Goal: Transaction & Acquisition: Obtain resource

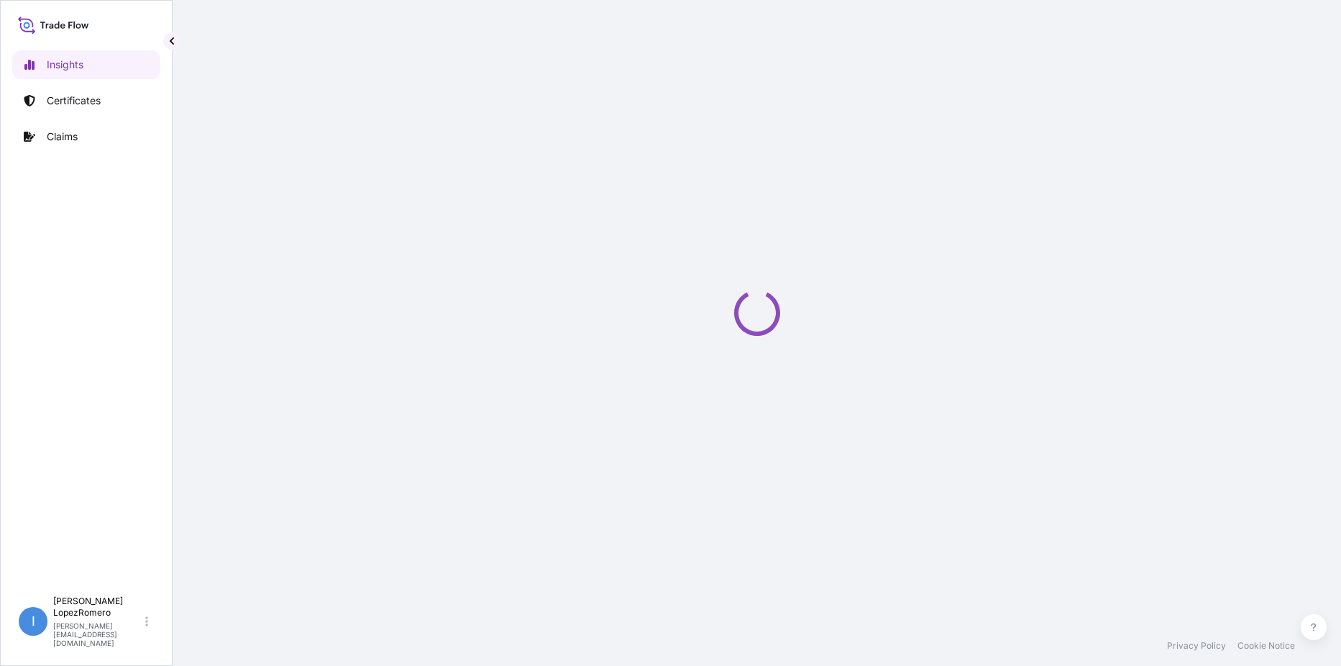
select select "2025"
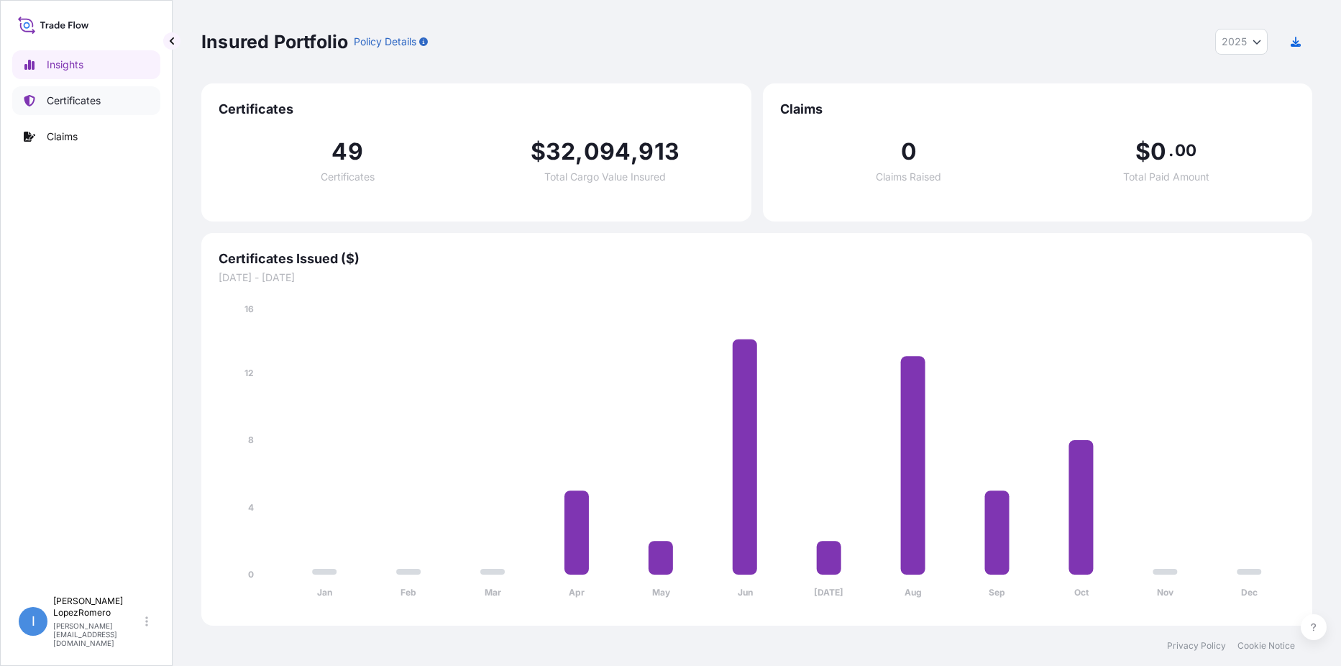
click at [105, 102] on link "Certificates" at bounding box center [86, 100] width 148 height 29
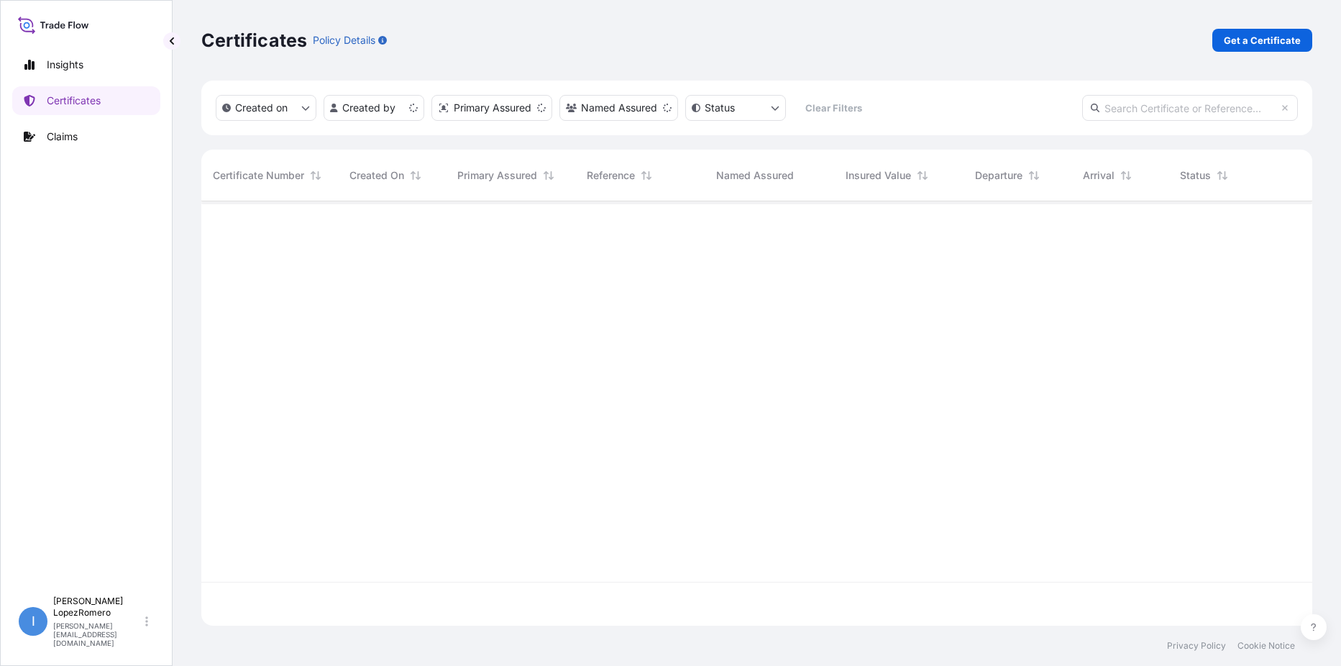
scroll to position [421, 1100]
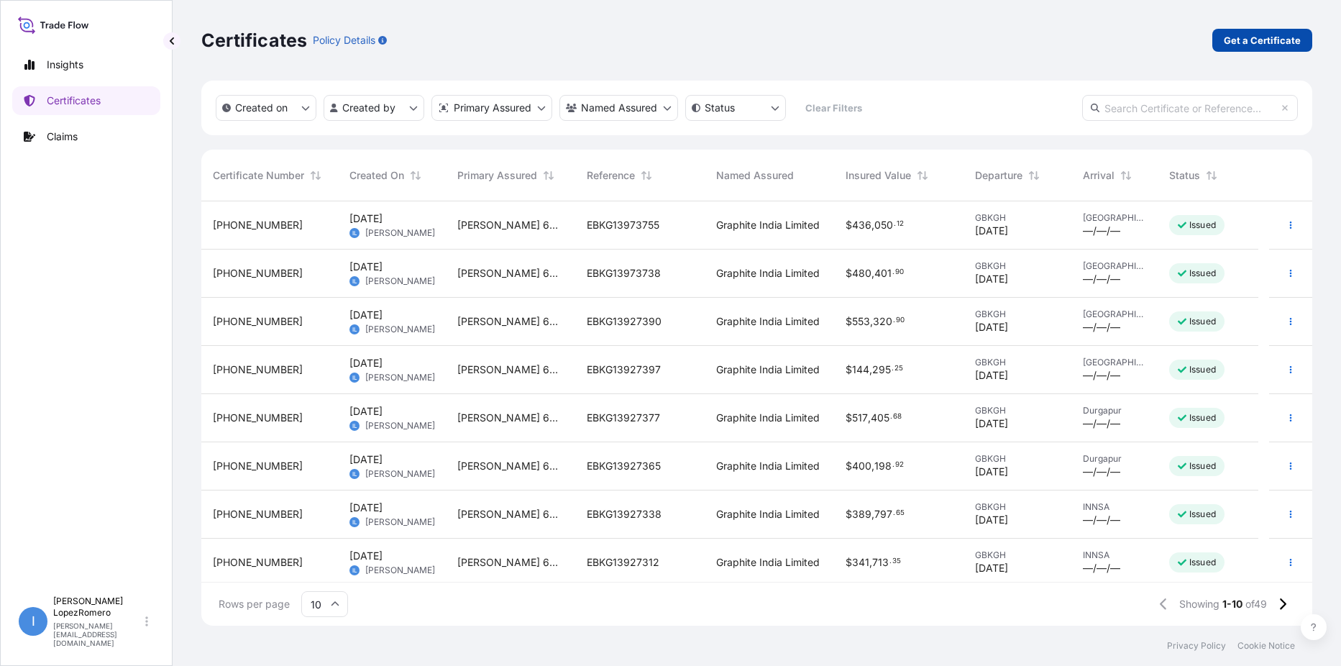
click at [1273, 43] on p "Get a Certificate" at bounding box center [1262, 40] width 77 height 14
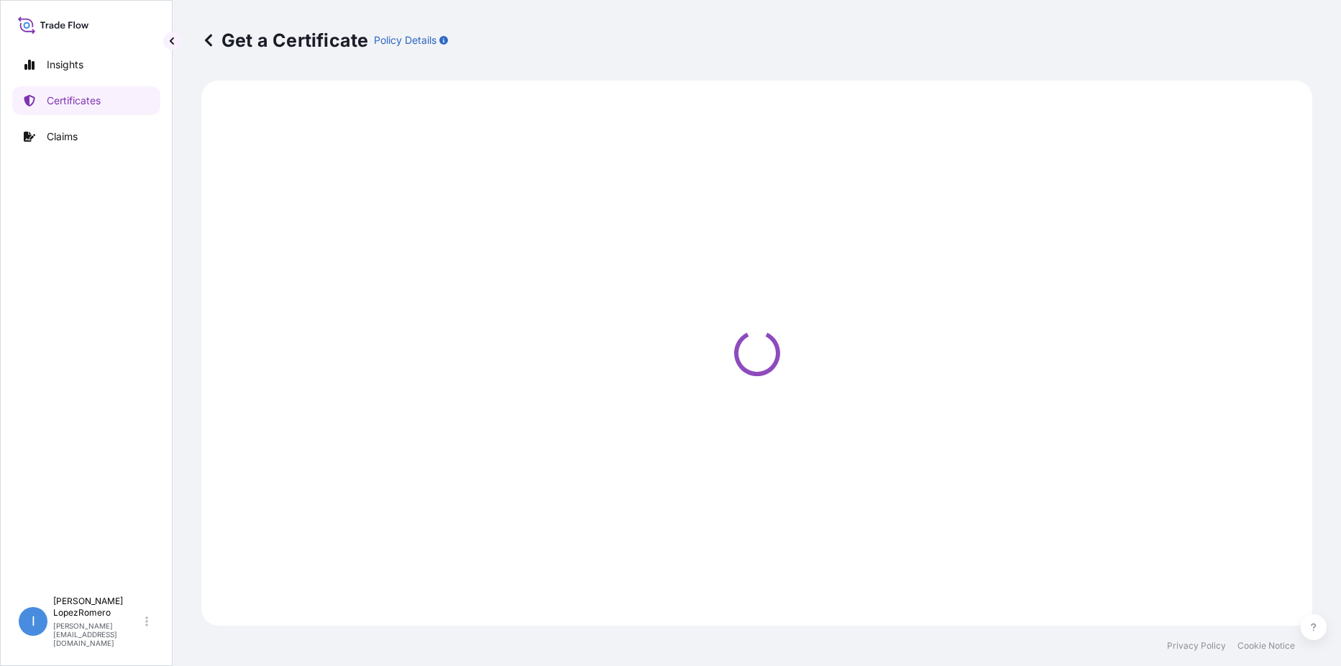
select select "Barge"
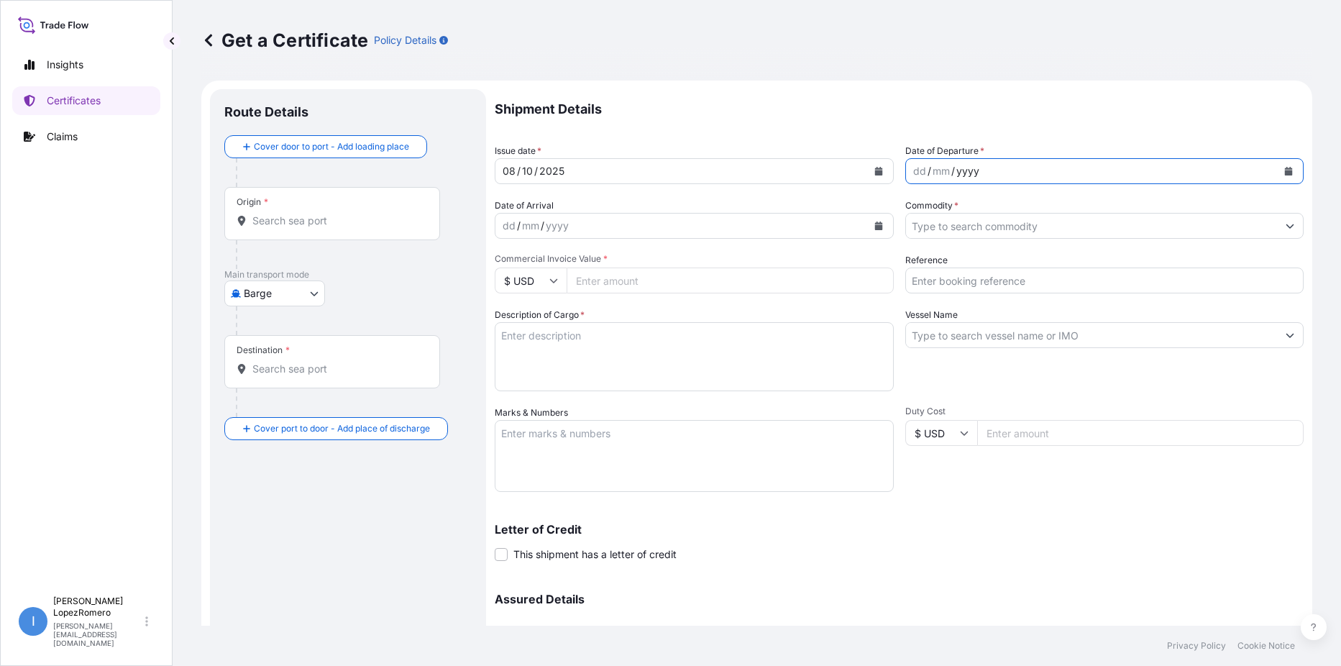
click at [962, 174] on div "yyyy" at bounding box center [968, 171] width 26 height 17
click at [913, 170] on div "dd" at bounding box center [920, 171] width 16 height 17
click at [915, 170] on div "dd" at bounding box center [920, 171] width 16 height 17
drag, startPoint x: 956, startPoint y: 178, endPoint x: 949, endPoint y: 176, distance: 7.3
click at [955, 178] on div "2025" at bounding box center [969, 171] width 28 height 17
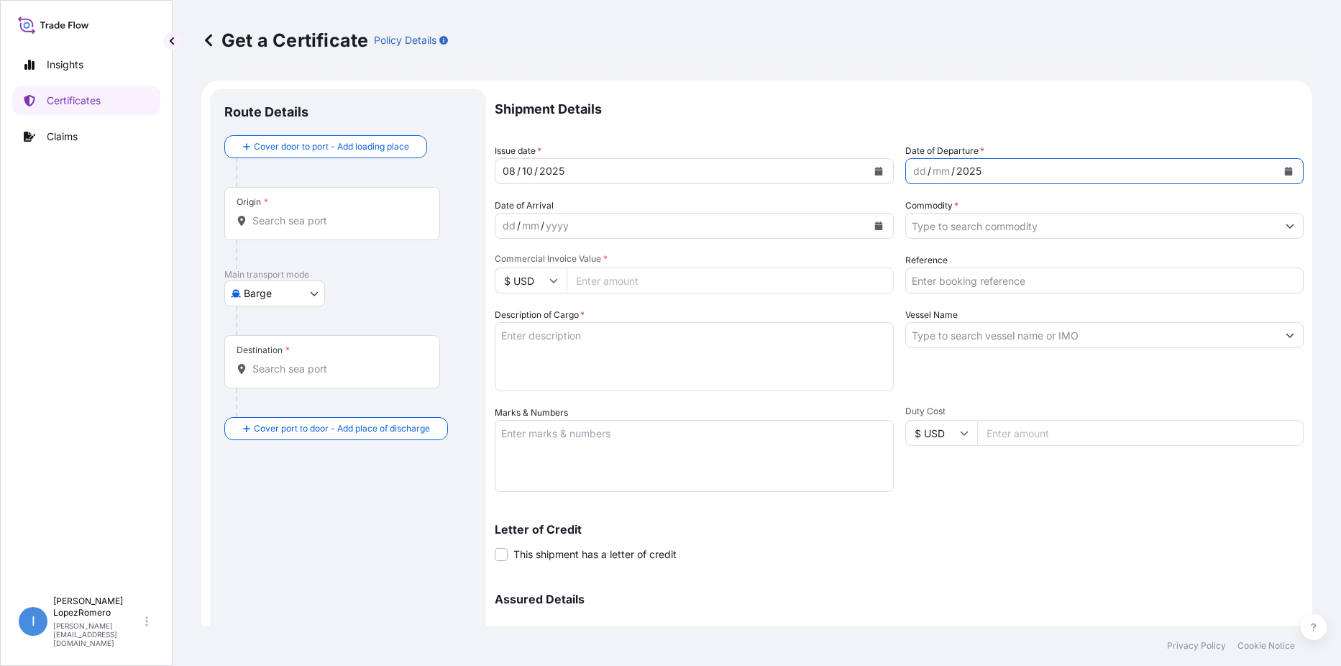
click at [912, 172] on div "dd" at bounding box center [920, 171] width 16 height 17
click at [938, 172] on div "mm" at bounding box center [941, 171] width 20 height 17
drag, startPoint x: 927, startPoint y: 170, endPoint x: 953, endPoint y: 167, distance: 26.8
click at [953, 167] on div "04 / mm / 2025" at bounding box center [1092, 171] width 372 height 26
click at [929, 169] on div "04 / mm / 2025" at bounding box center [1092, 171] width 372 height 26
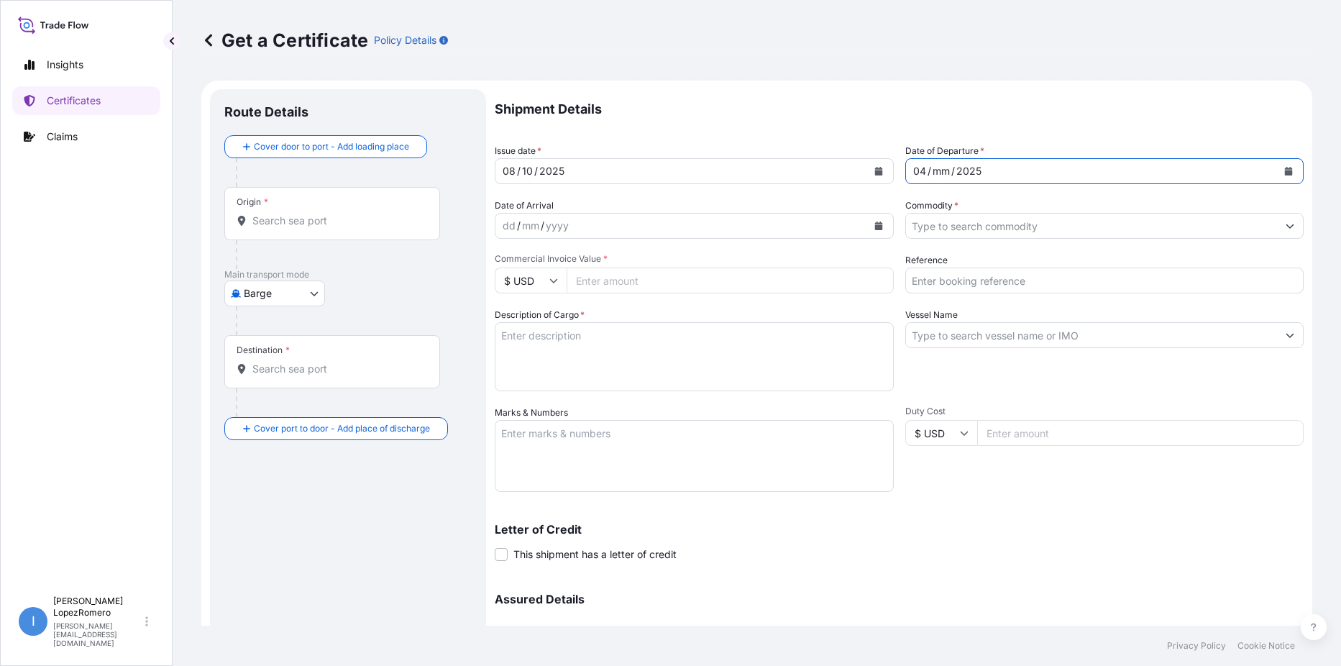
click at [931, 169] on div "mm" at bounding box center [941, 171] width 20 height 17
drag, startPoint x: 927, startPoint y: 170, endPoint x: 950, endPoint y: 171, distance: 23.1
click at [950, 171] on div "04 / mm / 2025" at bounding box center [1092, 171] width 372 height 26
click at [945, 172] on div "mm" at bounding box center [941, 171] width 20 height 17
click at [1071, 220] on input "Commodity *" at bounding box center [1092, 226] width 372 height 26
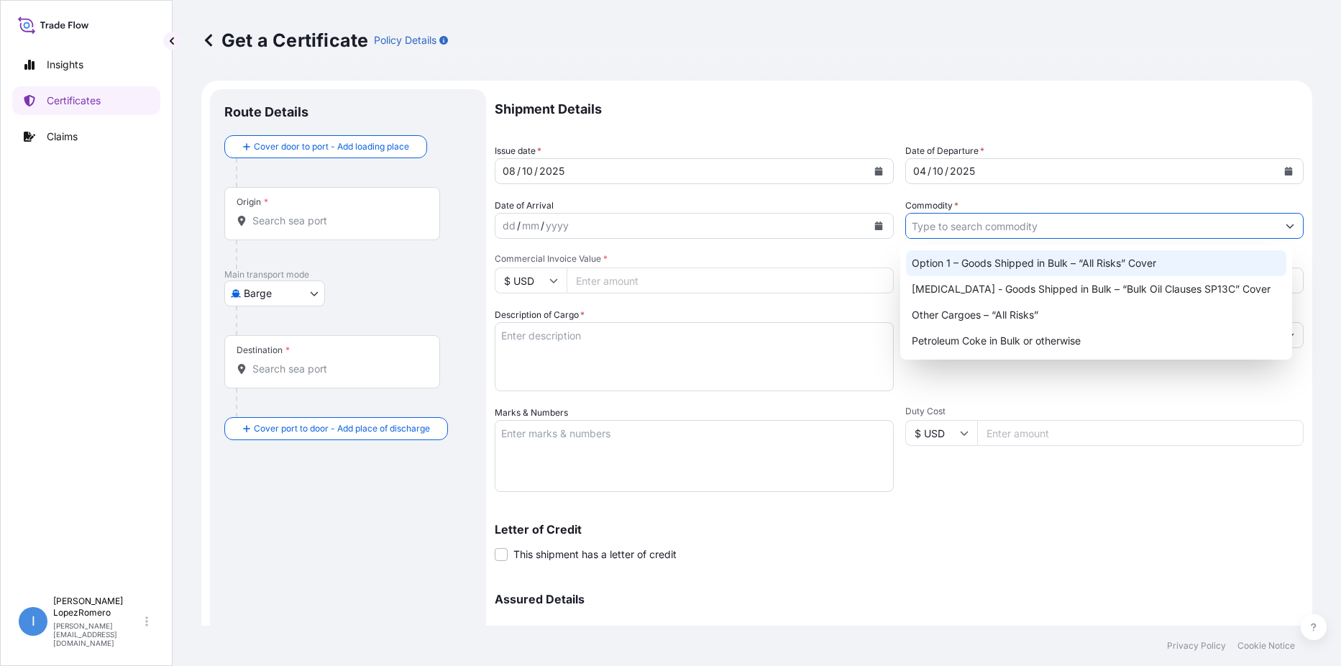
click at [1040, 260] on div "Option 1 – Goods Shipped in Bulk – “All Risks” Cover" at bounding box center [1096, 263] width 380 height 26
type input "Option 1 – Goods Shipped in Bulk – “All Risks” Cover"
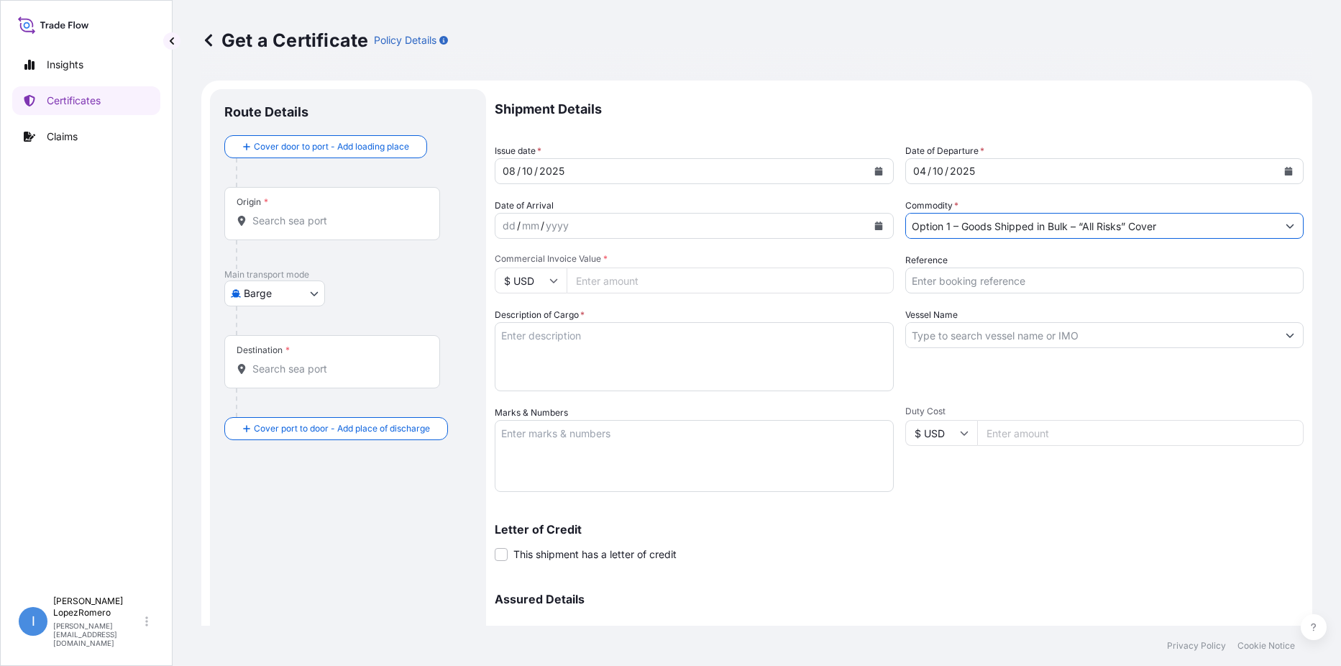
click at [990, 275] on input "Reference" at bounding box center [1104, 280] width 399 height 26
paste input "EBKG13927312"
type input "EBKG13927312"
click at [1051, 334] on input "Vessel Name" at bounding box center [1092, 335] width 372 height 26
paste input "MSC SIENA"
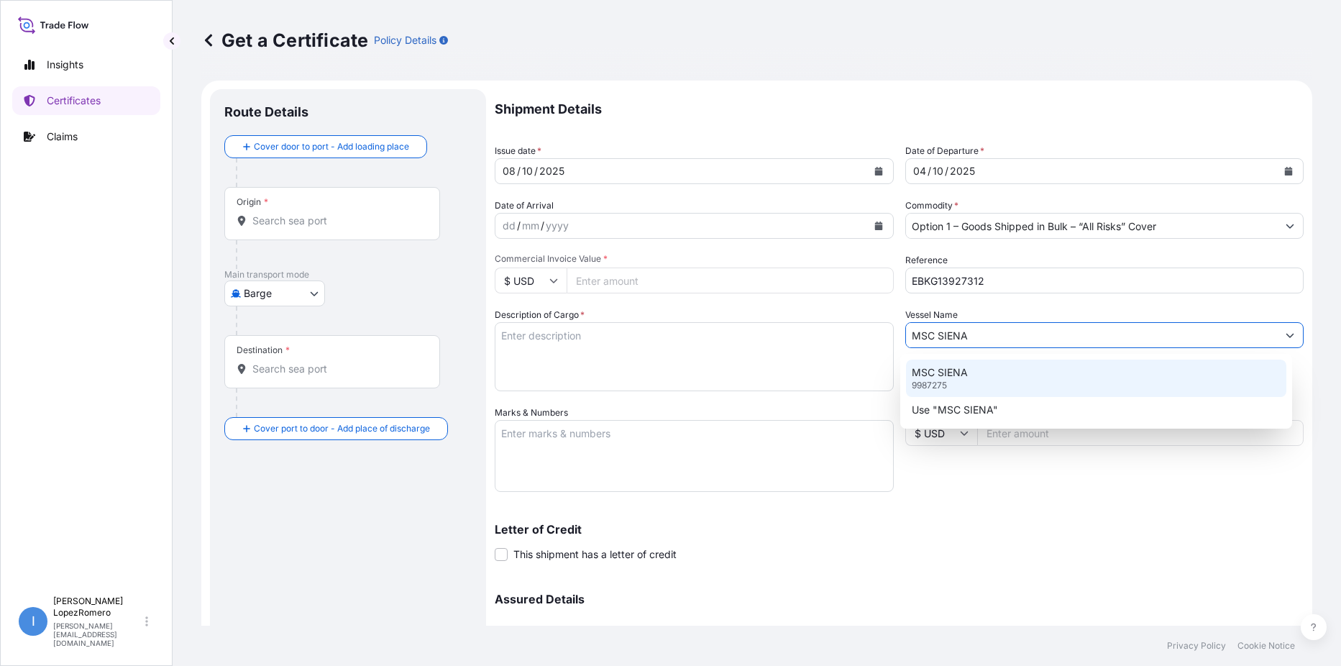
type input "MSC SIENA"
click at [602, 365] on textarea "Description of Cargo *" at bounding box center [694, 356] width 399 height 69
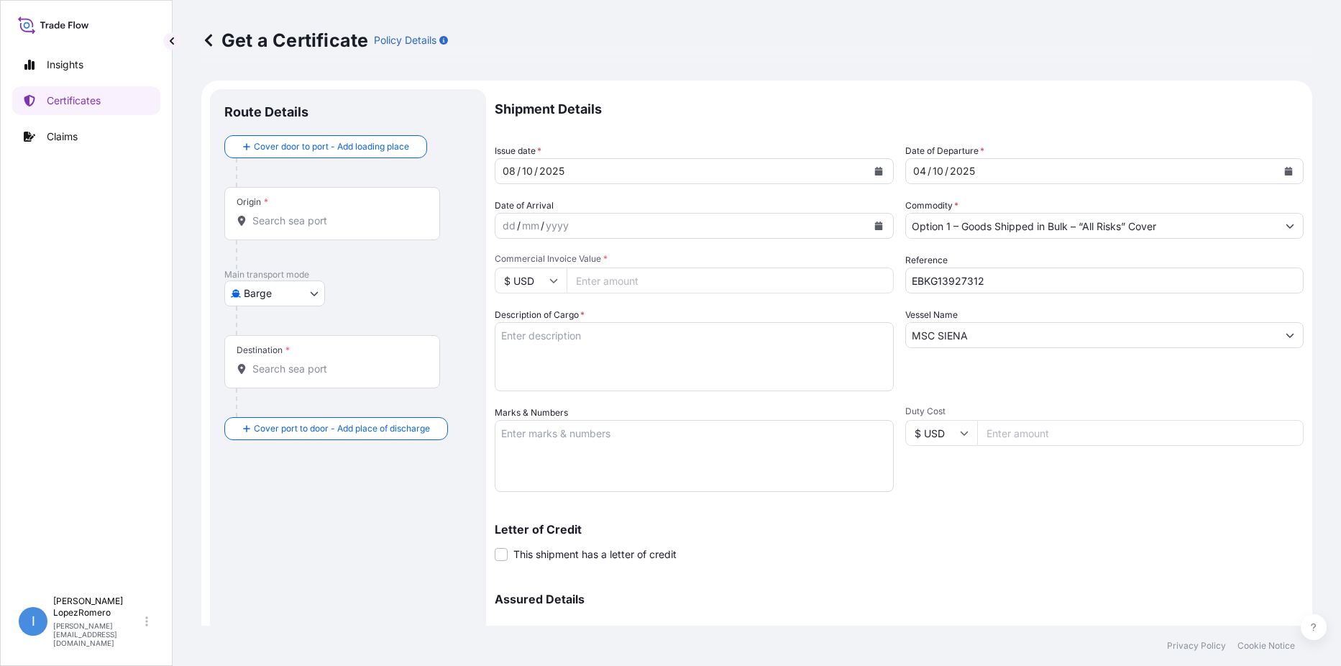
click at [584, 429] on textarea "Marks & Numbers" at bounding box center [694, 456] width 399 height 72
click at [588, 356] on textarea "Description of Cargo *" at bounding box center [694, 356] width 399 height 69
paste textarea "Calcined Needle Petroleum Coke"
type textarea "Calcined Needle Petroleum Coke"
click at [662, 280] on input "Commercial Invoice Value *" at bounding box center [730, 280] width 327 height 26
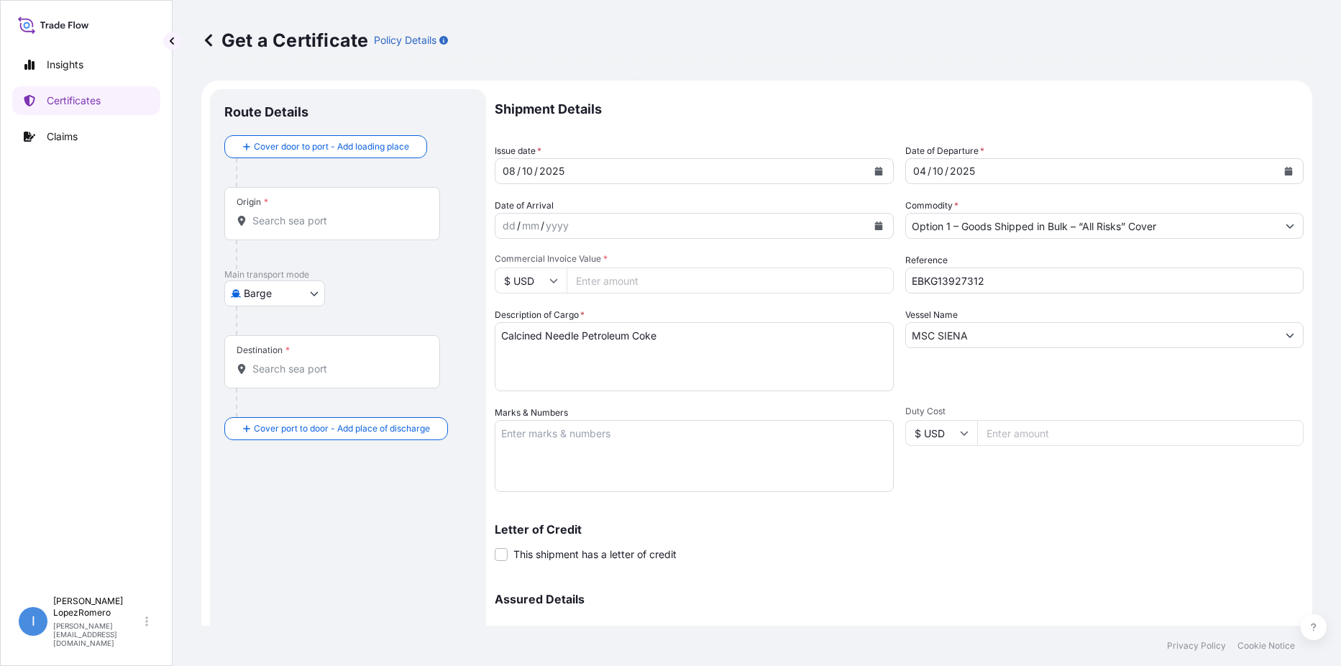
paste input "43200.00"
type input "43200.00"
click at [308, 215] on input "Origin *" at bounding box center [337, 221] width 170 height 14
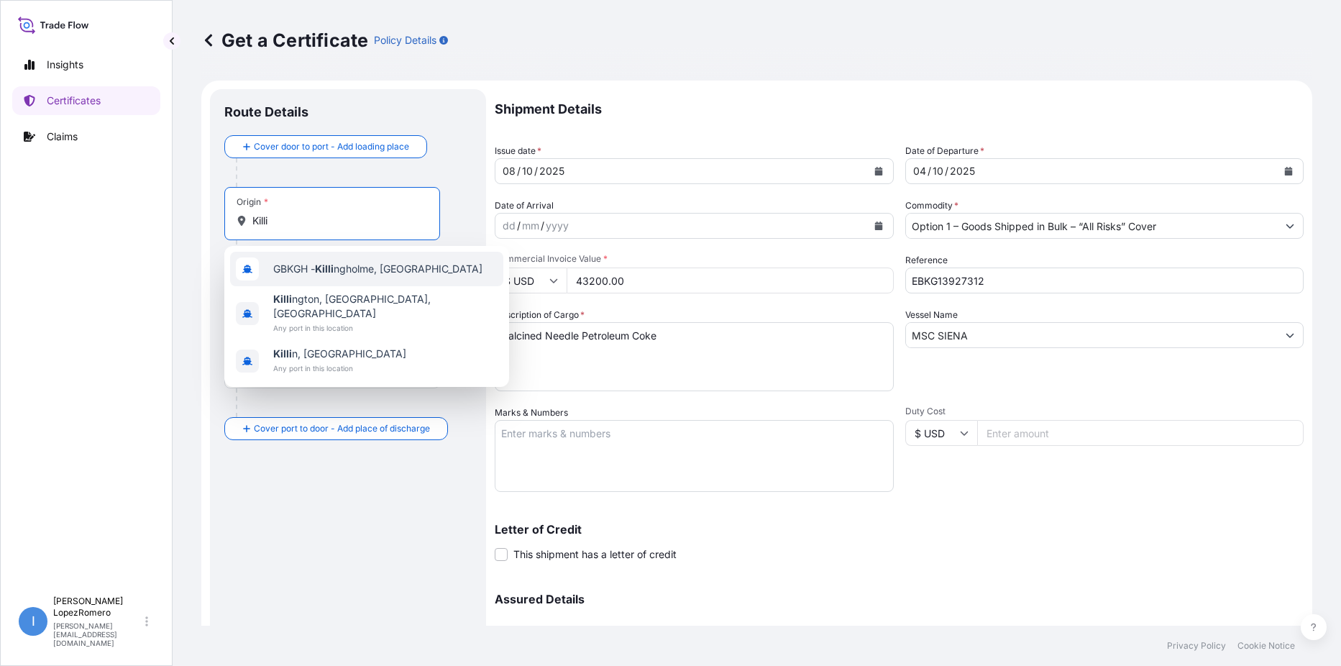
click at [390, 270] on span "GBKGH - Killi ngholme, [GEOGRAPHIC_DATA]" at bounding box center [377, 269] width 209 height 14
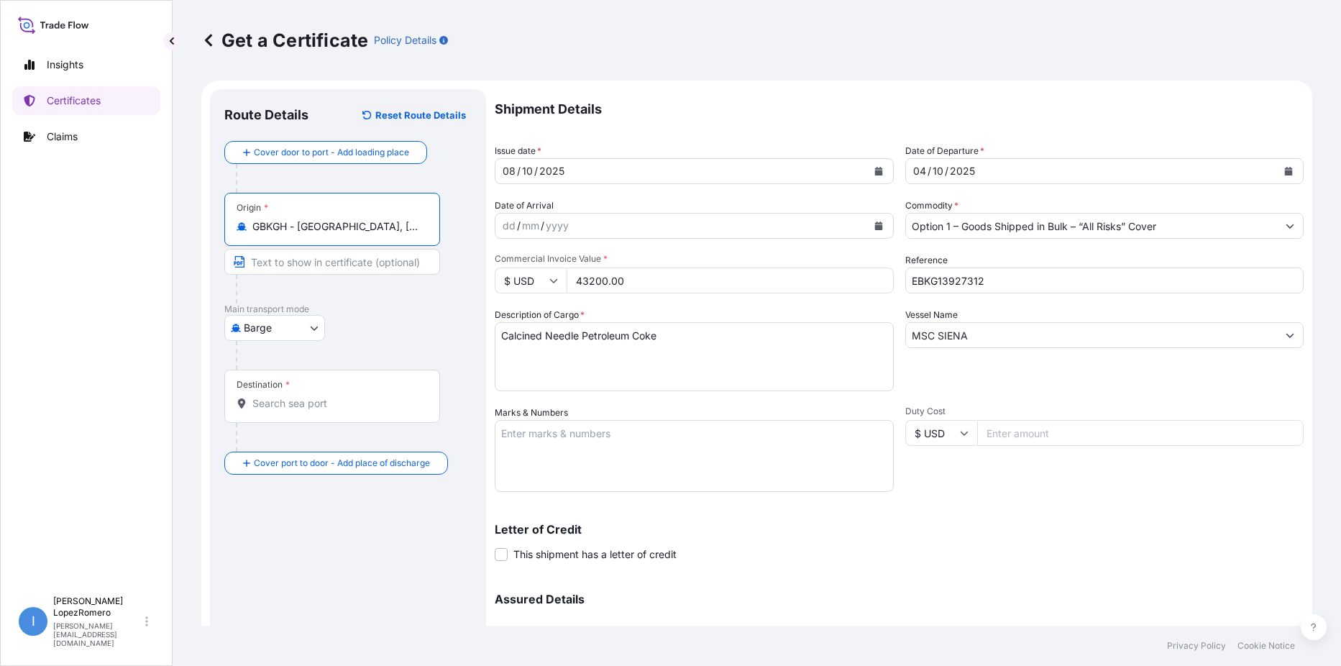
type input "GBKGH - [GEOGRAPHIC_DATA], [GEOGRAPHIC_DATA]"
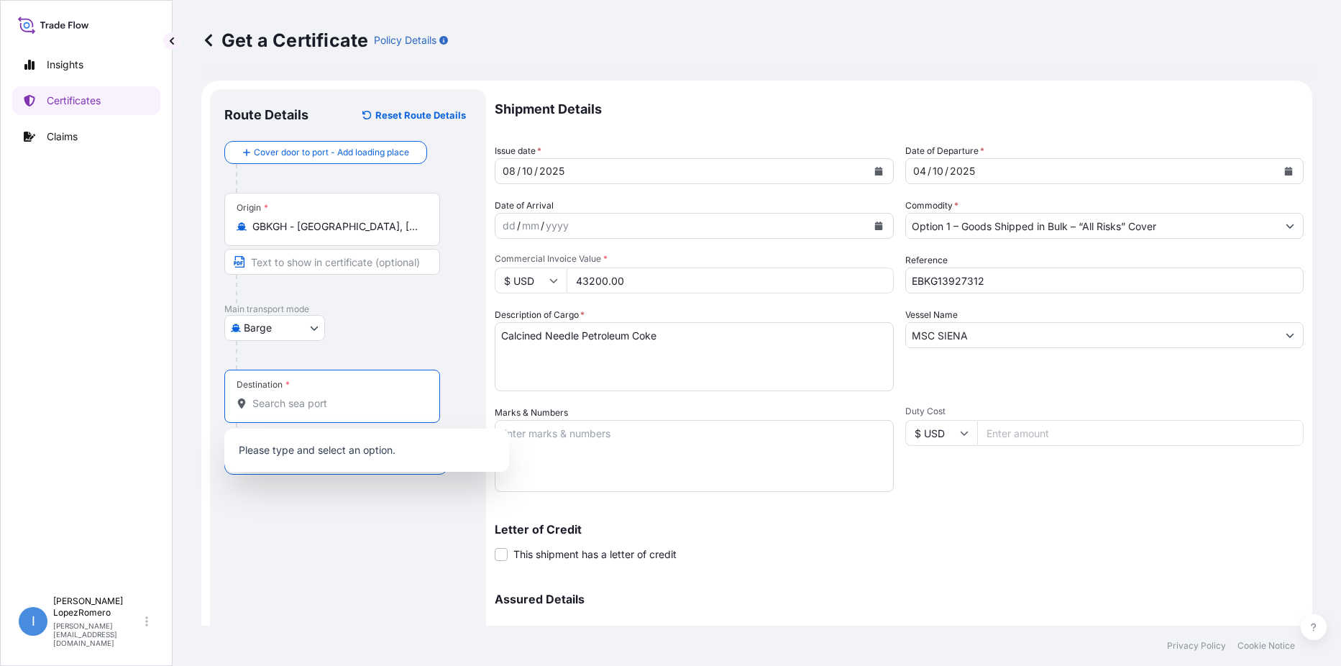
click at [294, 399] on input "Destination *" at bounding box center [337, 403] width 170 height 14
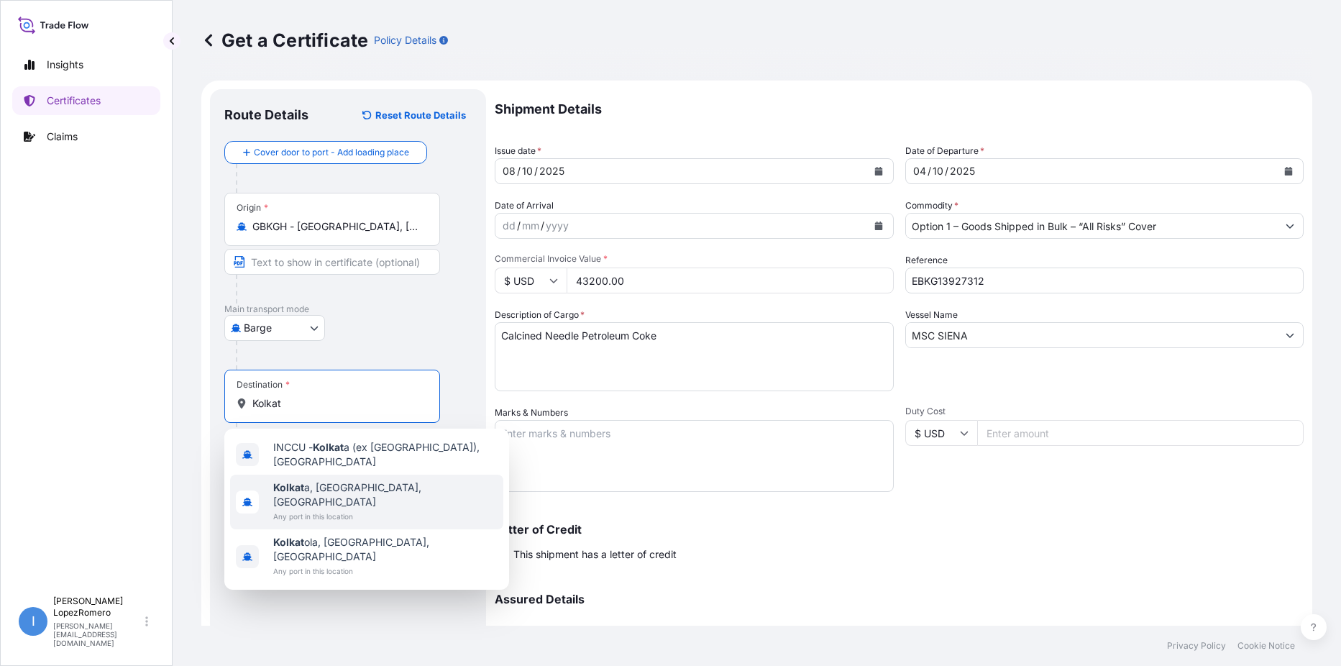
click at [397, 482] on span "Kolkat a, [GEOGRAPHIC_DATA], [GEOGRAPHIC_DATA]" at bounding box center [385, 494] width 224 height 29
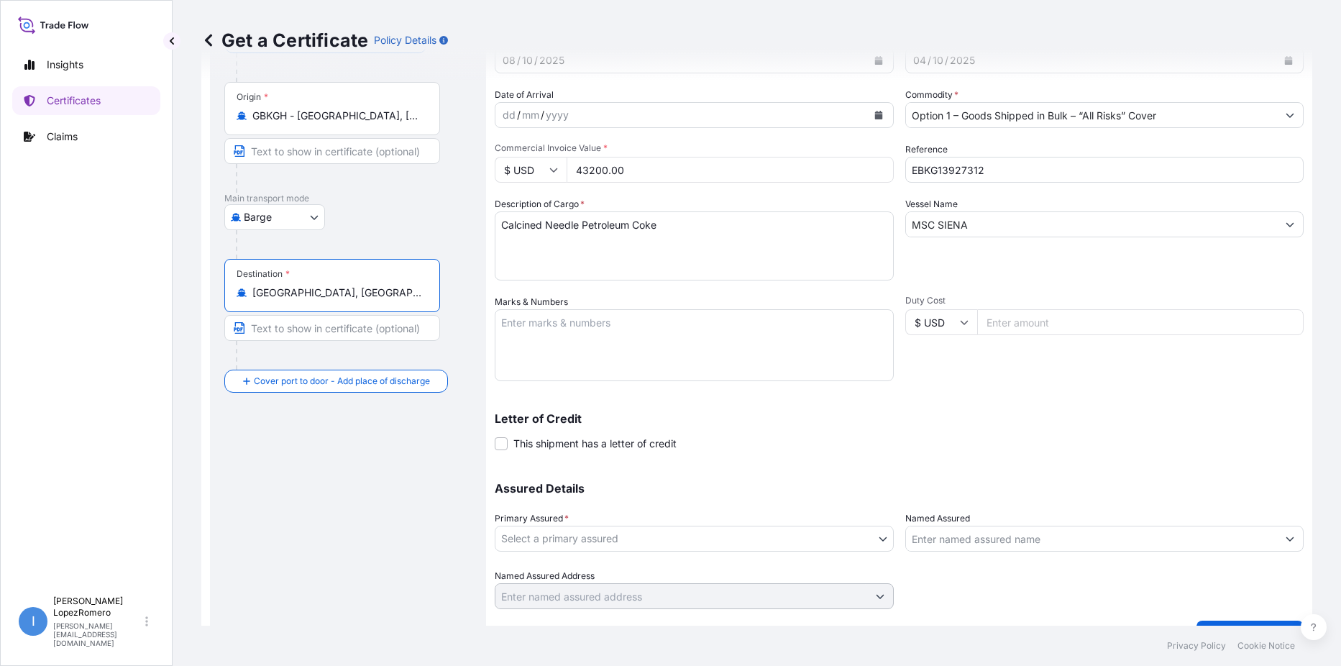
scroll to position [143, 0]
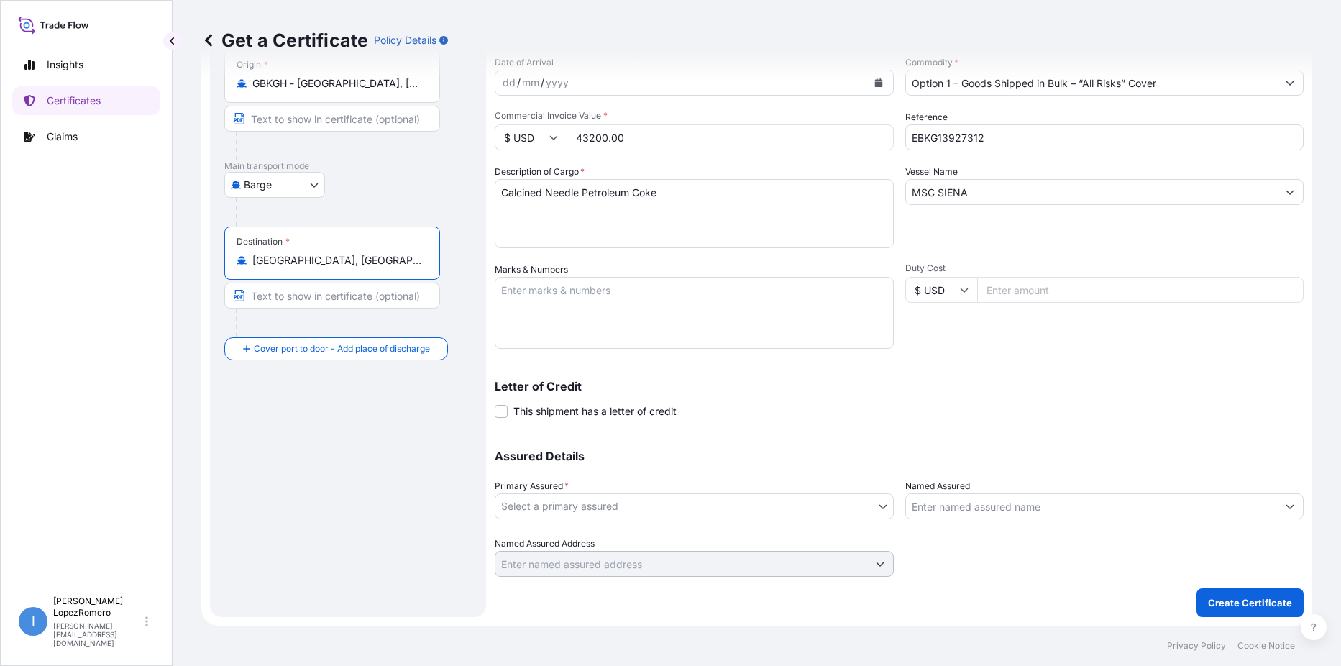
type input "[GEOGRAPHIC_DATA], [GEOGRAPHIC_DATA], [GEOGRAPHIC_DATA]"
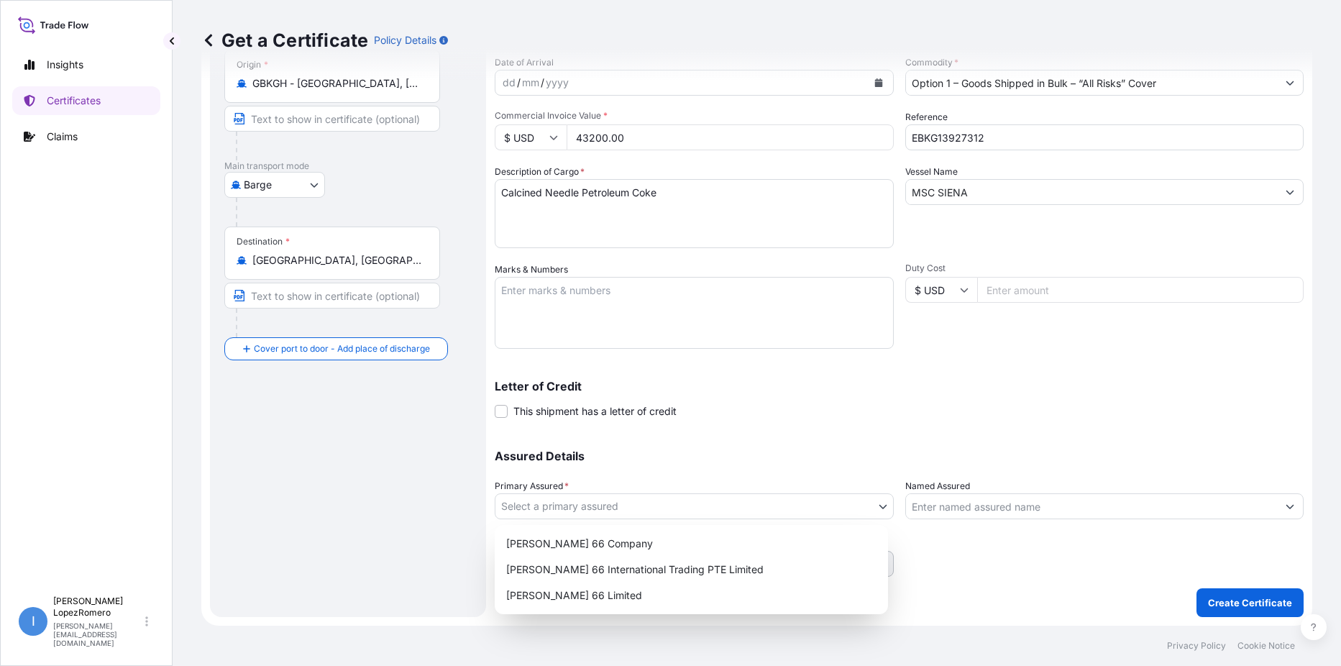
click at [880, 504] on body "Insights Certificates Claims I [PERSON_NAME] [PERSON_NAME][EMAIL_ADDRESS][DOMAI…" at bounding box center [670, 333] width 1341 height 666
click at [571, 591] on div "[PERSON_NAME] 66 Limited" at bounding box center [691, 595] width 382 height 26
select select "31939"
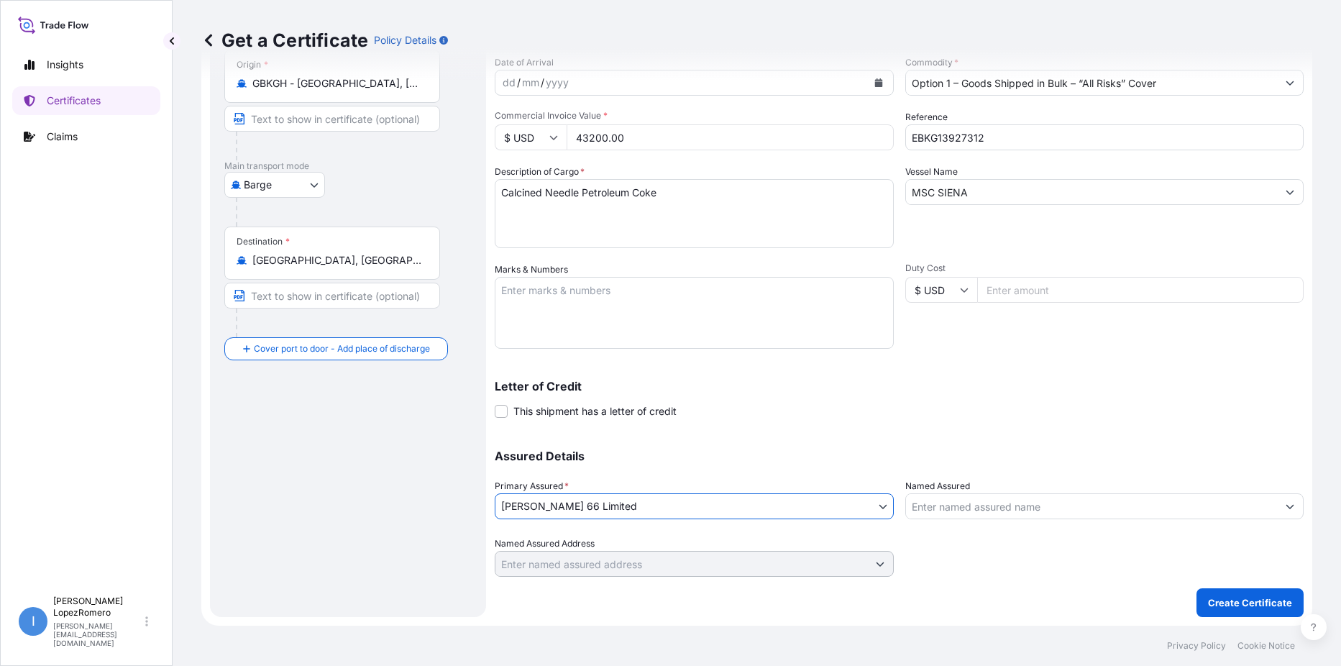
click at [1034, 506] on input "Named Assured" at bounding box center [1092, 506] width 372 height 26
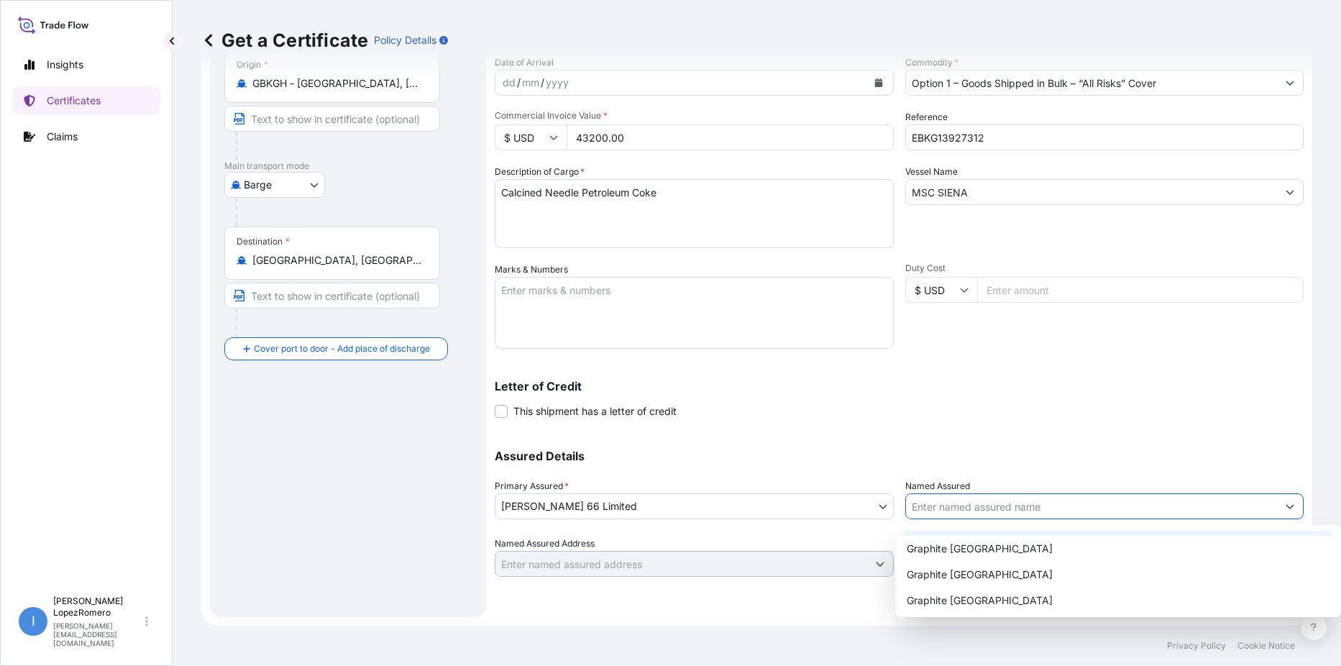
scroll to position [224, 0]
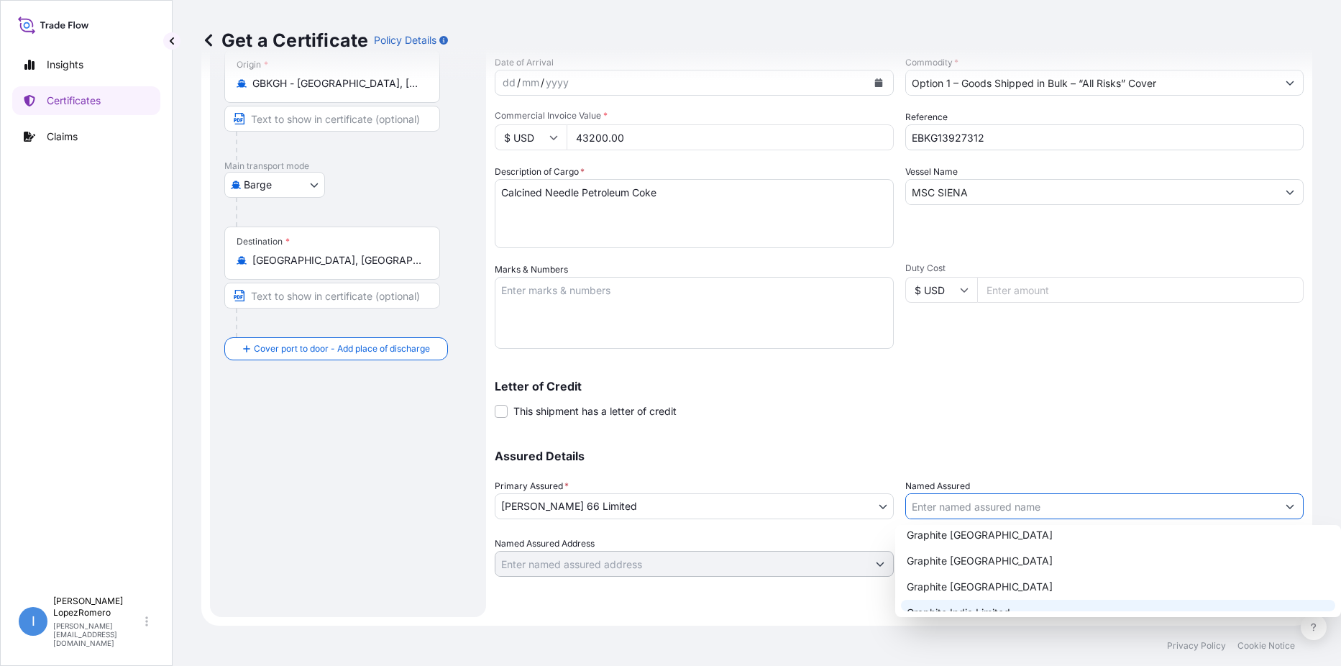
click at [989, 605] on span "Graphite India Limited" at bounding box center [959, 612] width 104 height 14
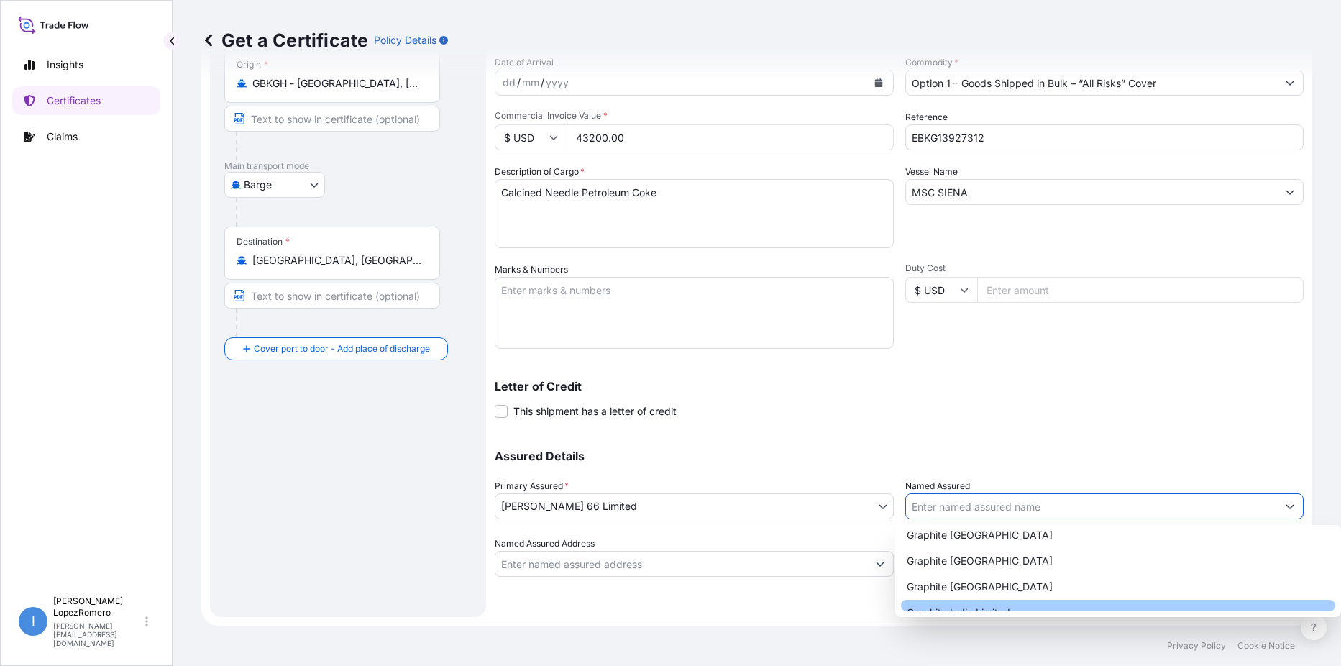
type input "Graphite India Limited"
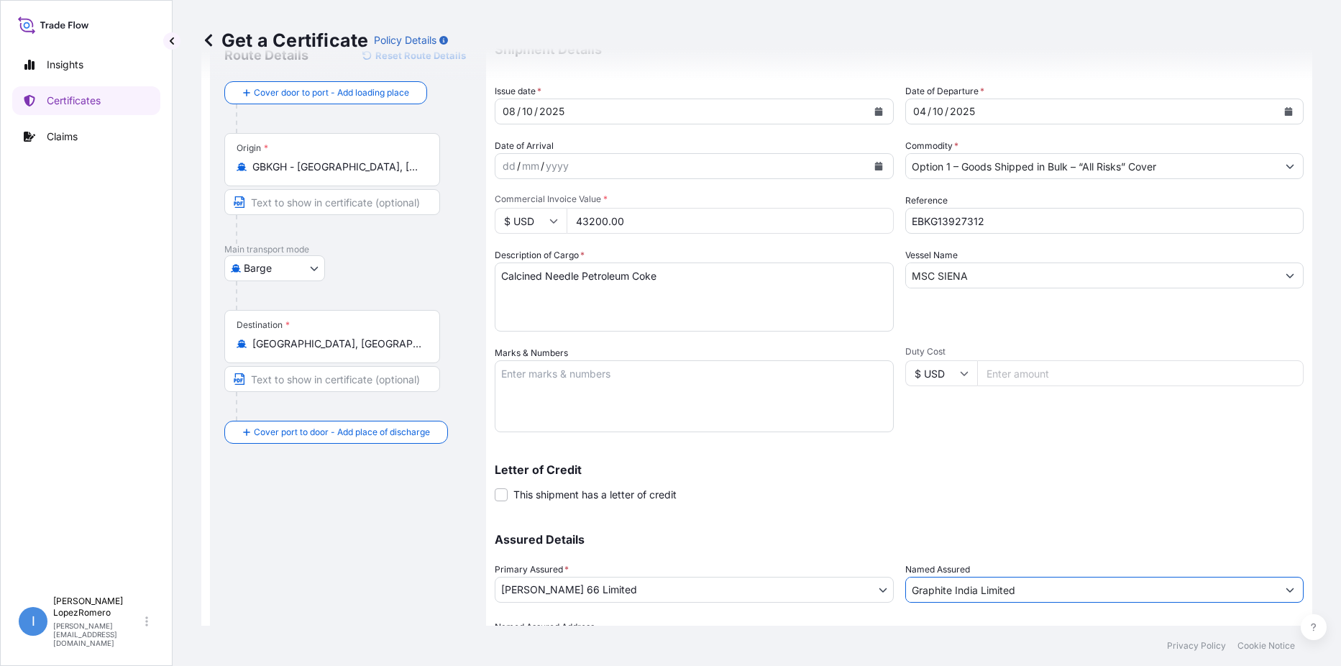
scroll to position [143, 0]
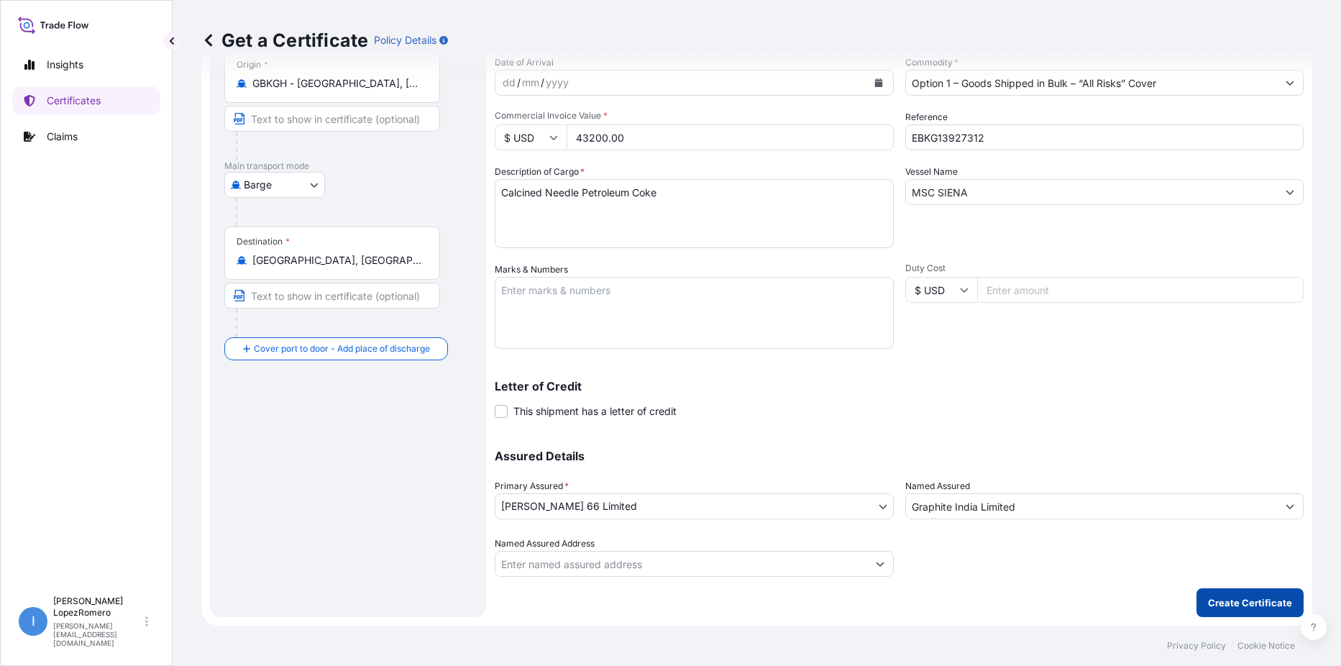
click at [1239, 603] on p "Create Certificate" at bounding box center [1250, 602] width 84 height 14
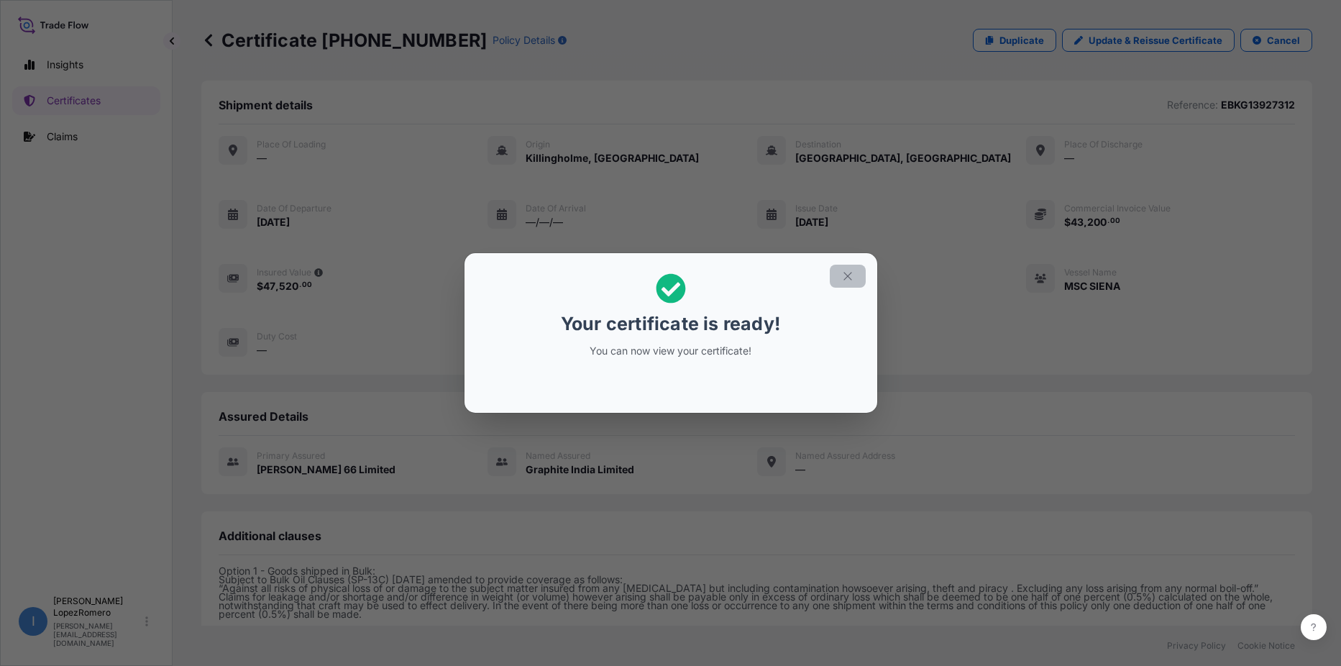
click at [854, 278] on icon "button" at bounding box center [847, 276] width 13 height 13
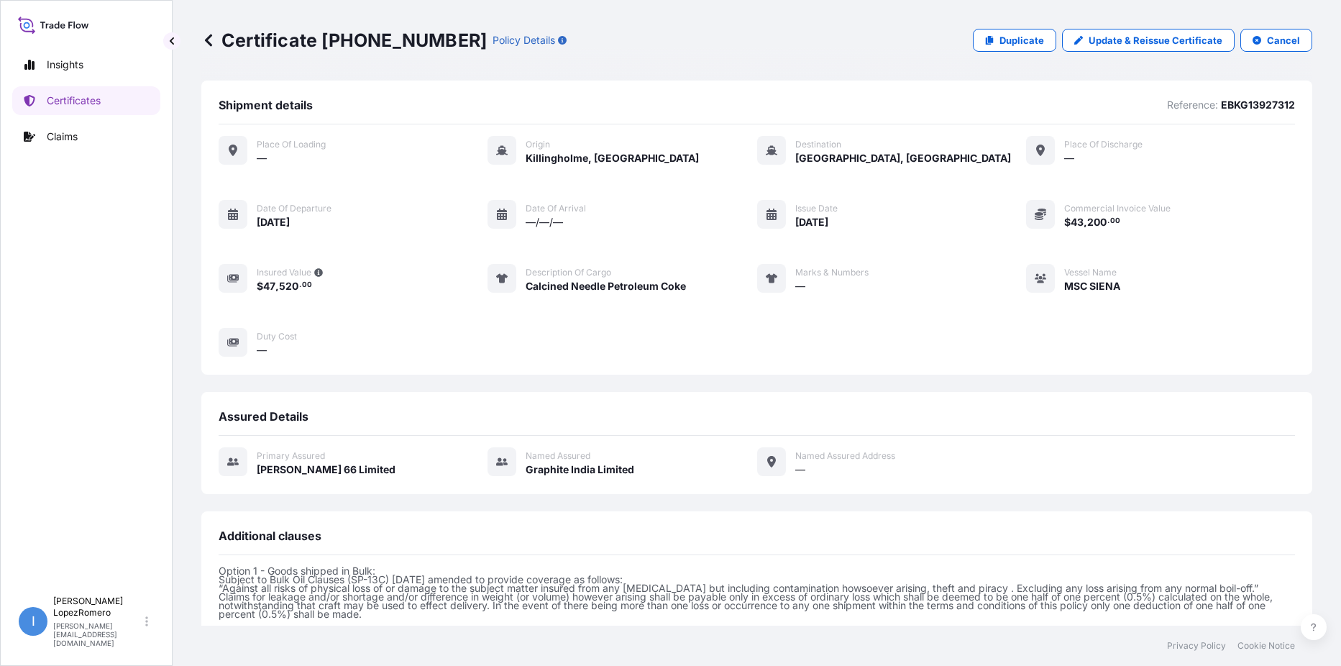
scroll to position [278, 0]
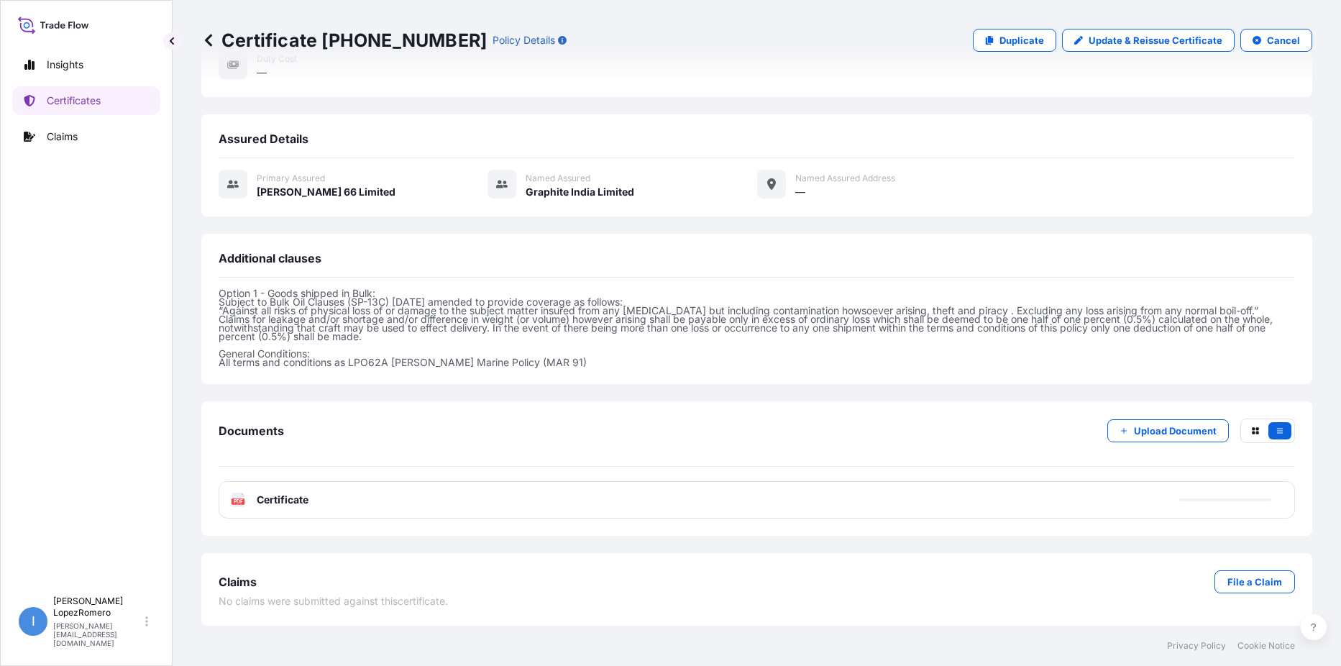
click at [286, 505] on span "Certificate" at bounding box center [283, 500] width 52 height 14
click at [237, 501] on text "PDF" at bounding box center [238, 501] width 9 height 5
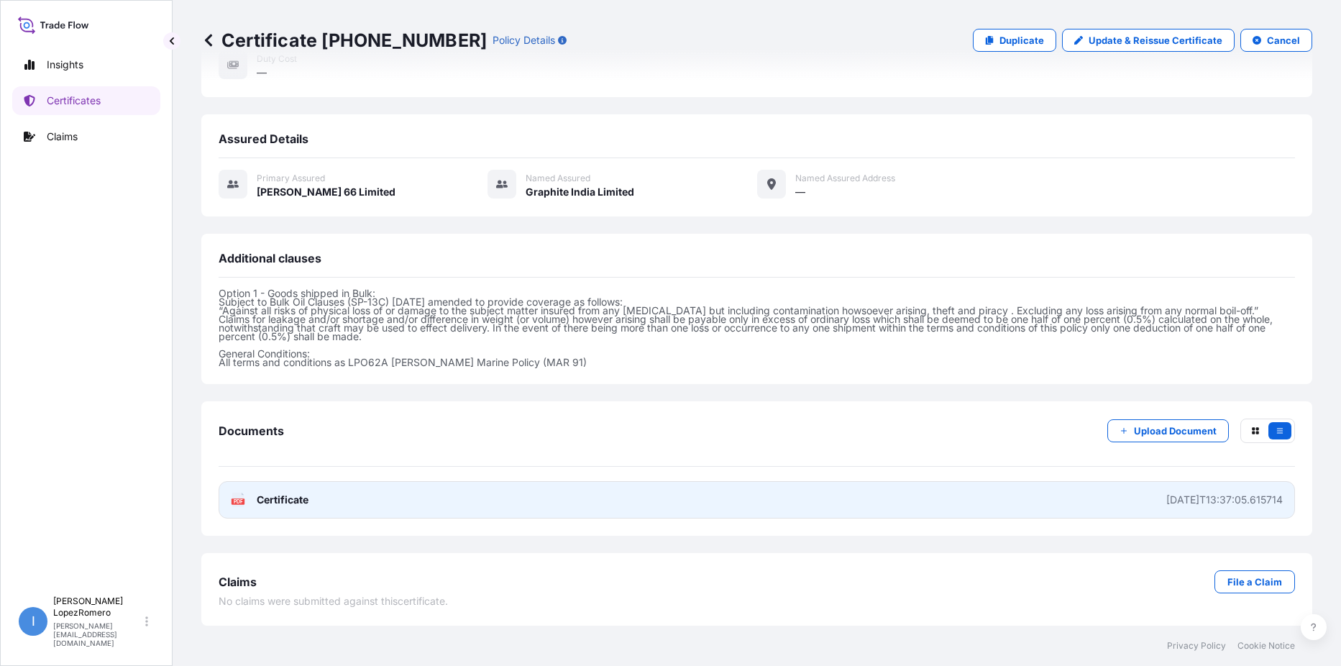
click at [1087, 505] on link "PDF Certificate [DATE]T13:37:05.615714" at bounding box center [757, 499] width 1076 height 37
